Goal: Information Seeking & Learning: Check status

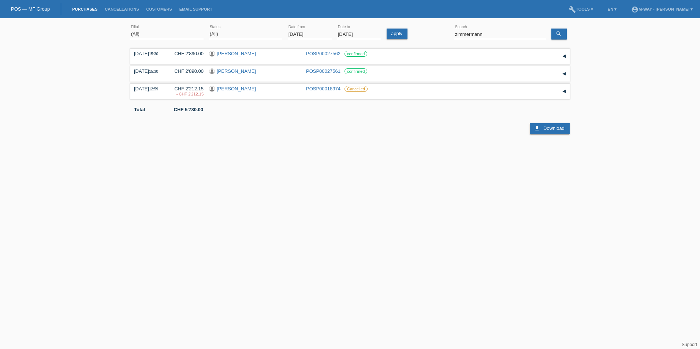
select select "ALL"
drag, startPoint x: 486, startPoint y: 33, endPoint x: 428, endPoint y: 33, distance: 58.6
click at [428, 33] on div "(All) [PERSON_NAME] Passion Vélo SàRL [GEOGRAPHIC_DATA] [GEOGRAPHIC_DATA] [GEOG…" at bounding box center [350, 34] width 440 height 25
type input "[PERSON_NAME]"
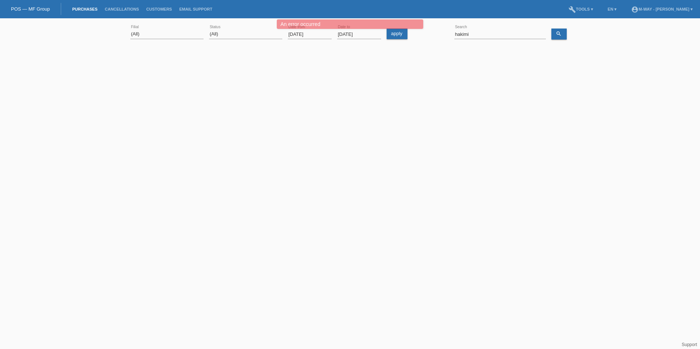
click at [314, 32] on input "06.01.2025" at bounding box center [310, 34] width 44 height 9
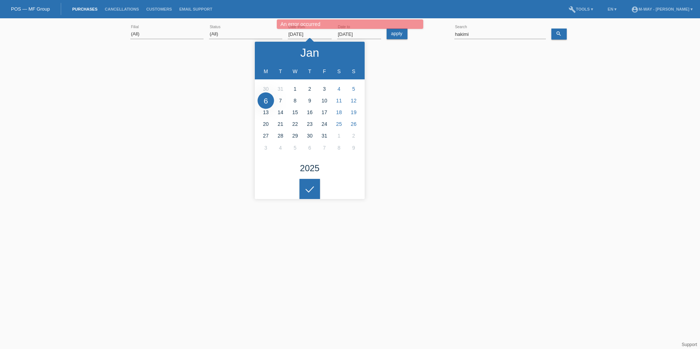
click at [454, 120] on html "Sie haben die falsche Anmeldeseite in Ihren Lesezeichen/Favoriten gespeichert. …" at bounding box center [350, 60] width 700 height 120
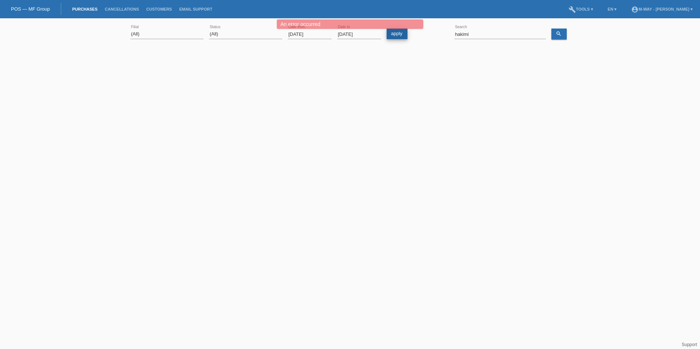
click at [399, 32] on link "apply" at bounding box center [397, 34] width 21 height 11
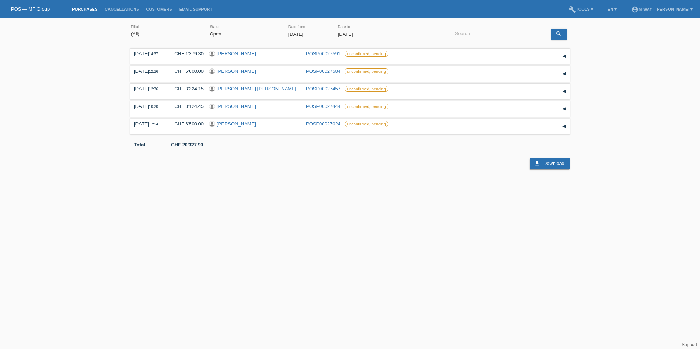
click at [321, 33] on input "[DATE]" at bounding box center [310, 34] width 44 height 9
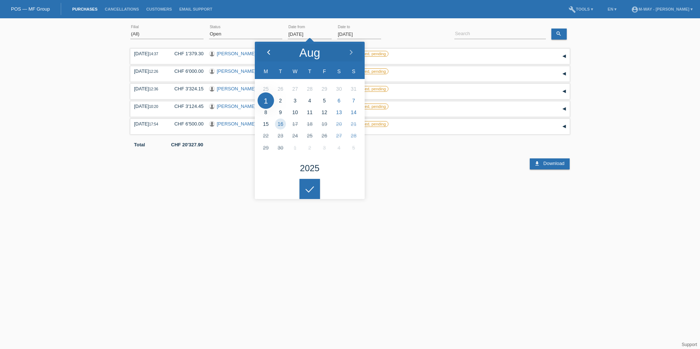
click at [266, 53] on icon at bounding box center [269, 53] width 6 height 6
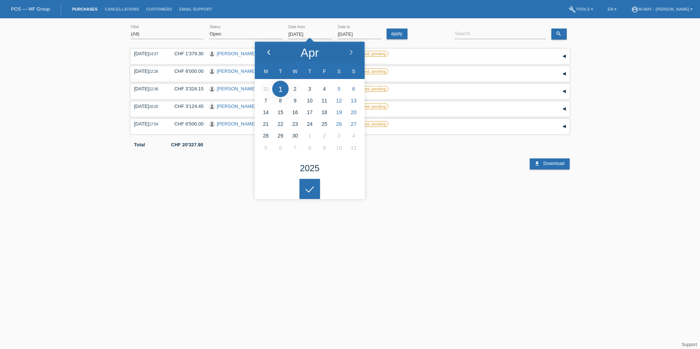
click at [266, 53] on icon at bounding box center [269, 53] width 6 height 6
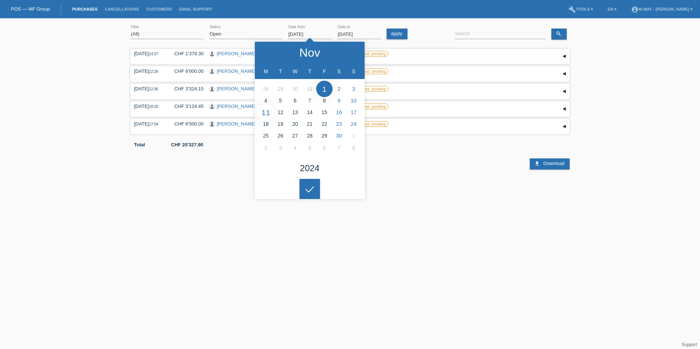
type input "[DATE]"
click at [310, 189] on icon at bounding box center [310, 189] width 12 height 7
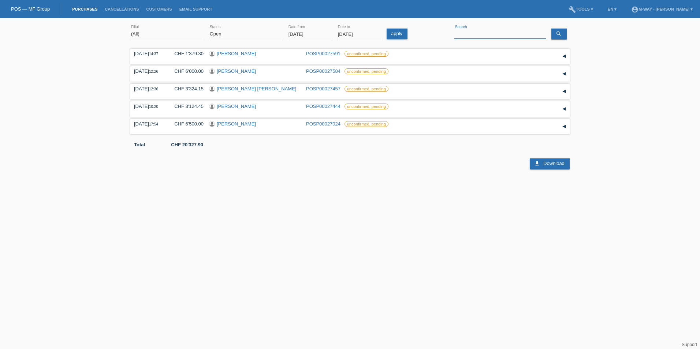
click at [473, 32] on input at bounding box center [501, 34] width 92 height 9
type input "[PERSON_NAME]"
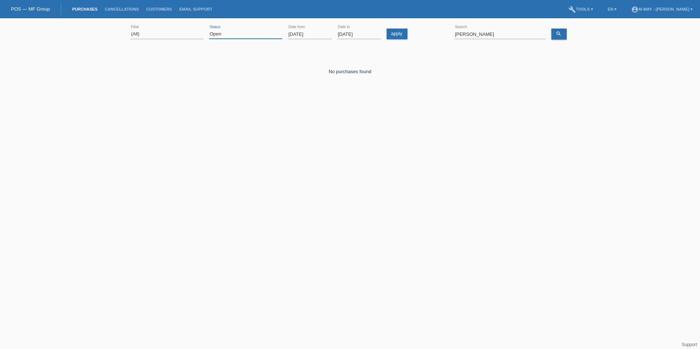
click at [270, 34] on select "(All) New Open Returned Stepped back / Cancelled Completed" at bounding box center [245, 34] width 73 height 9
select select "ALL"
click at [209, 30] on select "(All) New Open Returned Stepped back / Cancelled Completed" at bounding box center [245, 34] width 73 height 9
click at [562, 32] on icon "search" at bounding box center [559, 34] width 6 height 6
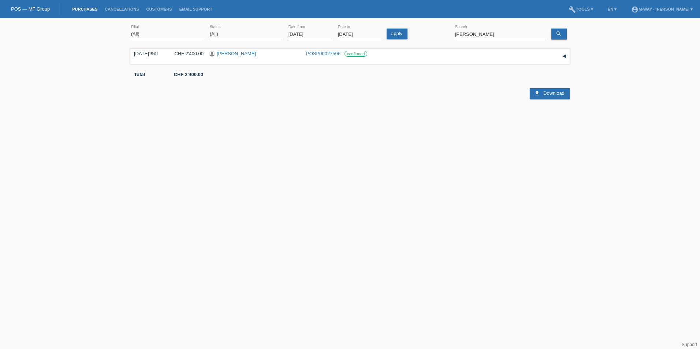
drag, startPoint x: 433, startPoint y: 164, endPoint x: 440, endPoint y: 184, distance: 21.3
click at [433, 120] on html "POS — MF Group Purchases Cancellations Customers Email Support menu account_cir…" at bounding box center [350, 60] width 700 height 120
click at [533, 120] on html "POS — MF Group Purchases Cancellations Customers Email Support menu account_cir…" at bounding box center [350, 60] width 700 height 120
click at [485, 34] on input "[PERSON_NAME]" at bounding box center [501, 34] width 92 height 9
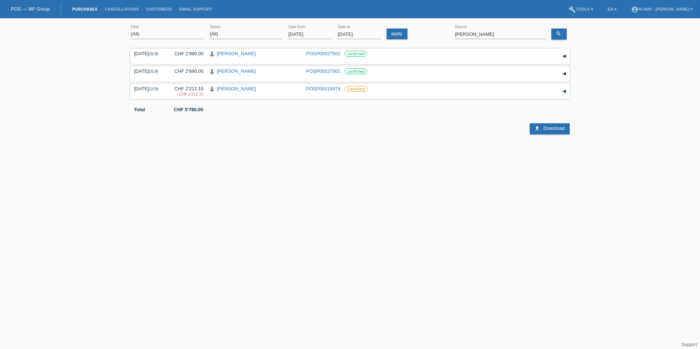
click at [414, 134] on html "POS — MF Group Purchases Cancellations Customers Email Support menu account_cir…" at bounding box center [350, 67] width 700 height 134
click at [506, 34] on input "[PERSON_NAME]" at bounding box center [501, 34] width 92 height 9
click at [563, 34] on link "search" at bounding box center [559, 34] width 15 height 11
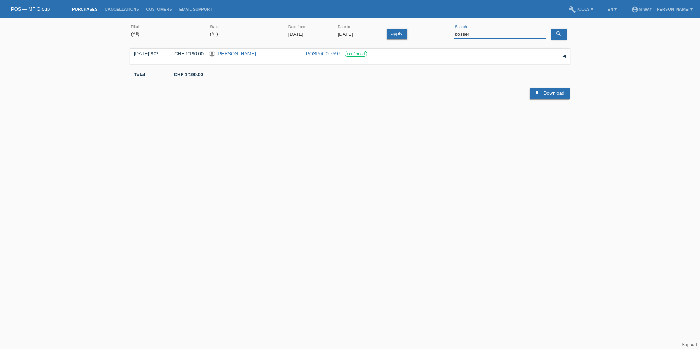
click at [480, 34] on input "bosser" at bounding box center [501, 34] width 92 height 9
drag, startPoint x: 479, startPoint y: 33, endPoint x: 451, endPoint y: 33, distance: 27.8
click at [451, 33] on div "(All) [PERSON_NAME] Passion Vélo SàRL [GEOGRAPHIC_DATA] [GEOGRAPHIC_DATA] [GEOG…" at bounding box center [350, 34] width 440 height 25
click at [479, 35] on input "[PERSON_NAME]" at bounding box center [501, 34] width 92 height 9
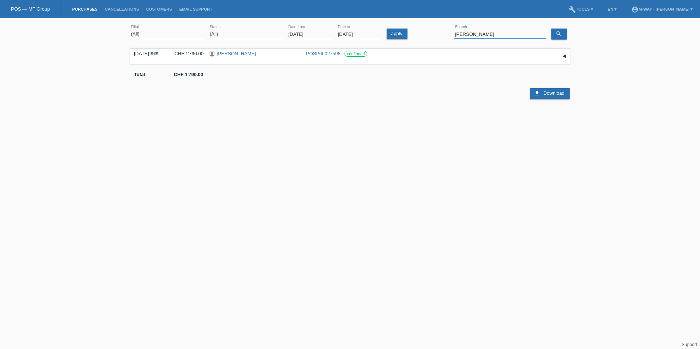
click at [479, 35] on input "[PERSON_NAME]" at bounding box center [501, 34] width 92 height 9
drag, startPoint x: 484, startPoint y: 33, endPoint x: 441, endPoint y: 32, distance: 42.5
click at [441, 32] on div "(All) [PERSON_NAME] Passion Vélo SàRL [GEOGRAPHIC_DATA] [GEOGRAPHIC_DATA] [GEOG…" at bounding box center [350, 34] width 440 height 25
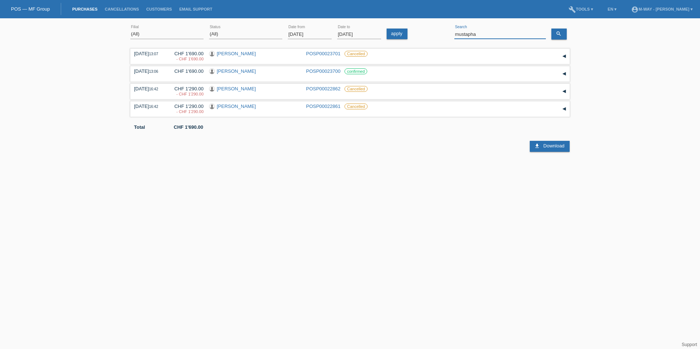
click at [480, 34] on input "mustapha" at bounding box center [501, 34] width 92 height 9
click at [560, 35] on icon "search" at bounding box center [559, 34] width 6 height 6
click at [489, 34] on input "mustapha" at bounding box center [501, 34] width 92 height 9
type input "buua"
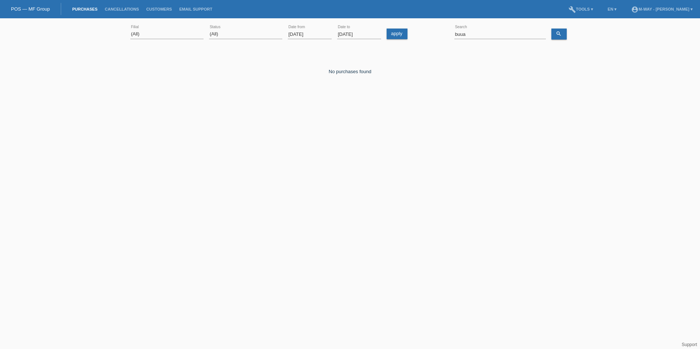
click at [297, 120] on html "POS — MF Group Purchases Cancellations Customers Email Support menu account_cir…" at bounding box center [350, 60] width 700 height 120
